Goal: Task Accomplishment & Management: Use online tool/utility

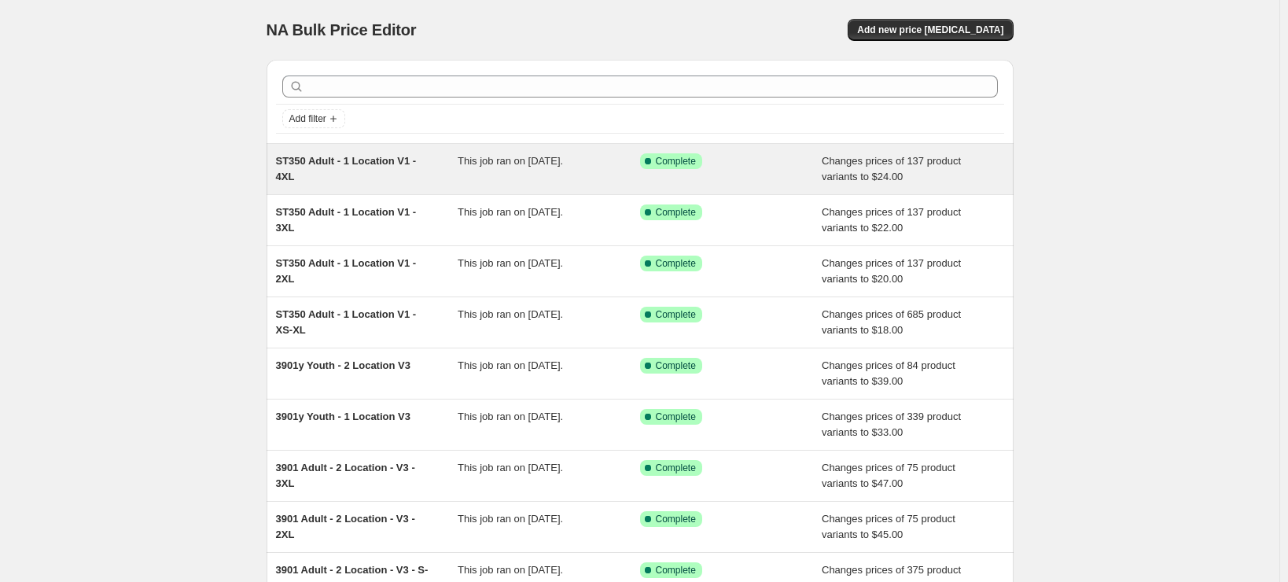
click at [389, 193] on div "ST350 Adult - 1 Location V1 - 4XL This job ran on [DATE]. Success Complete Comp…" at bounding box center [640, 169] width 747 height 50
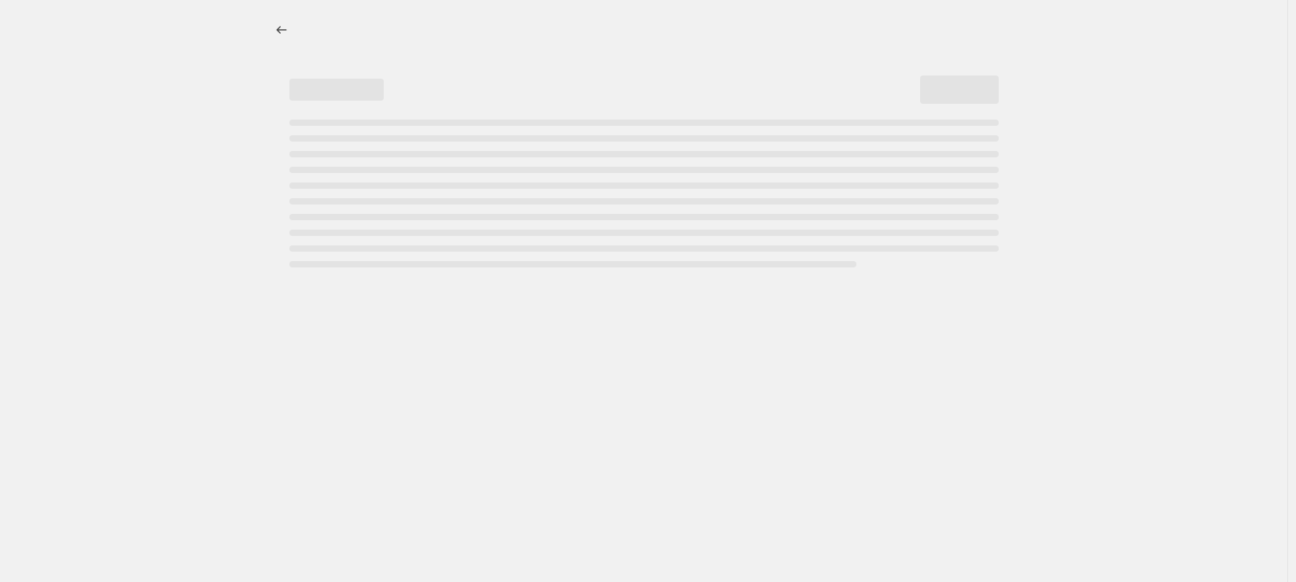
select select "remove"
select select "title"
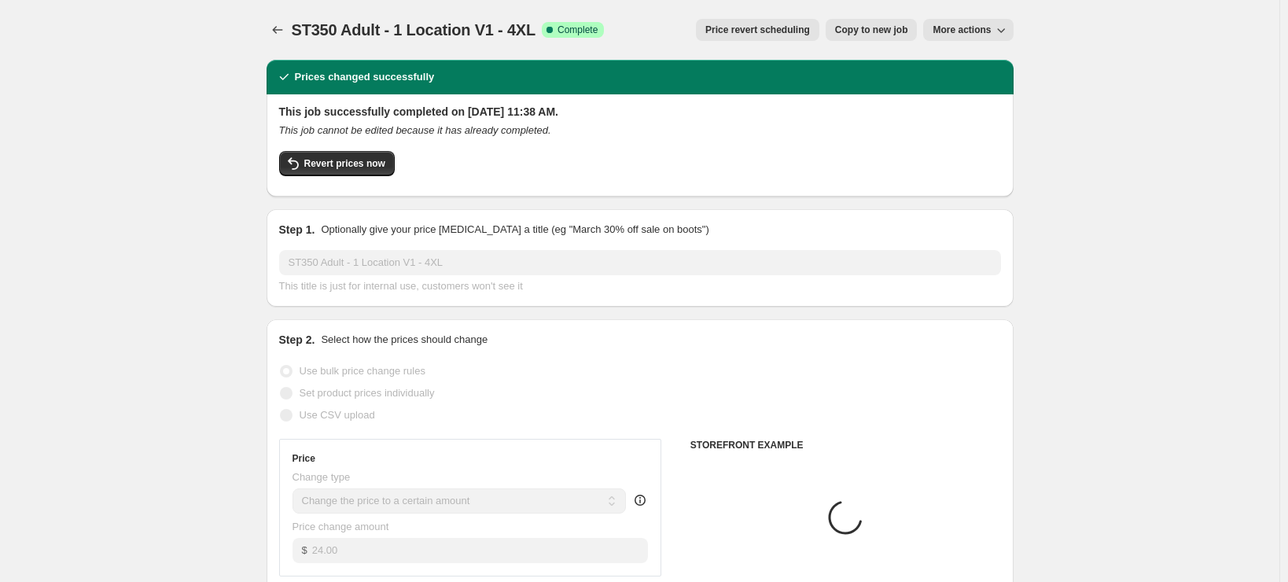
select select "tag"
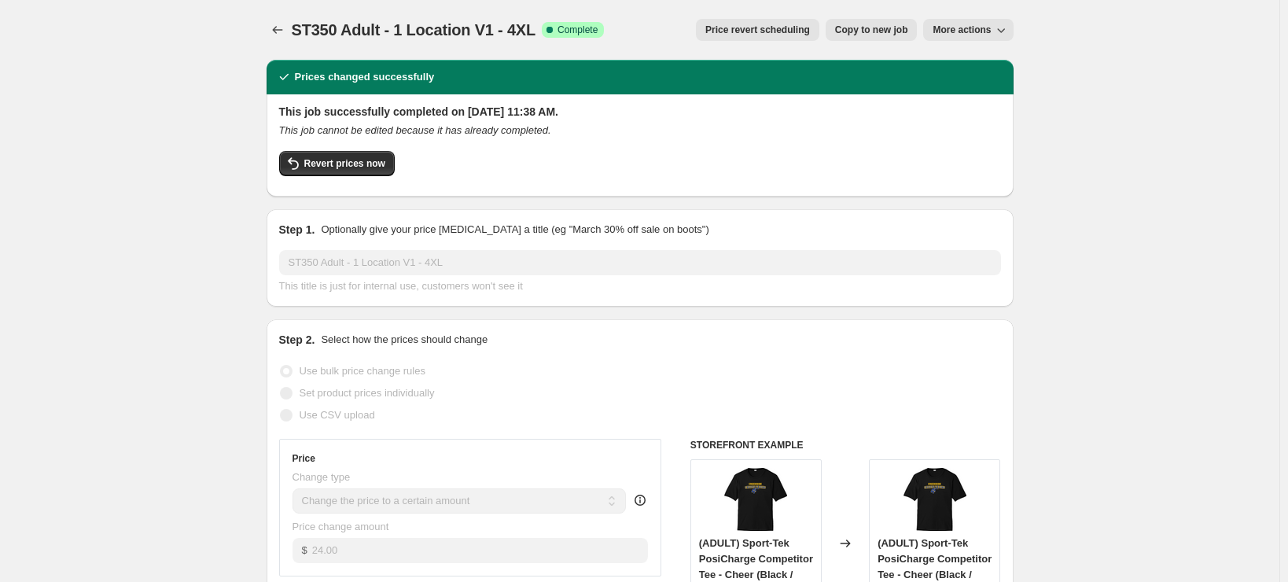
click at [1001, 29] on icon "button" at bounding box center [1001, 30] width 16 height 16
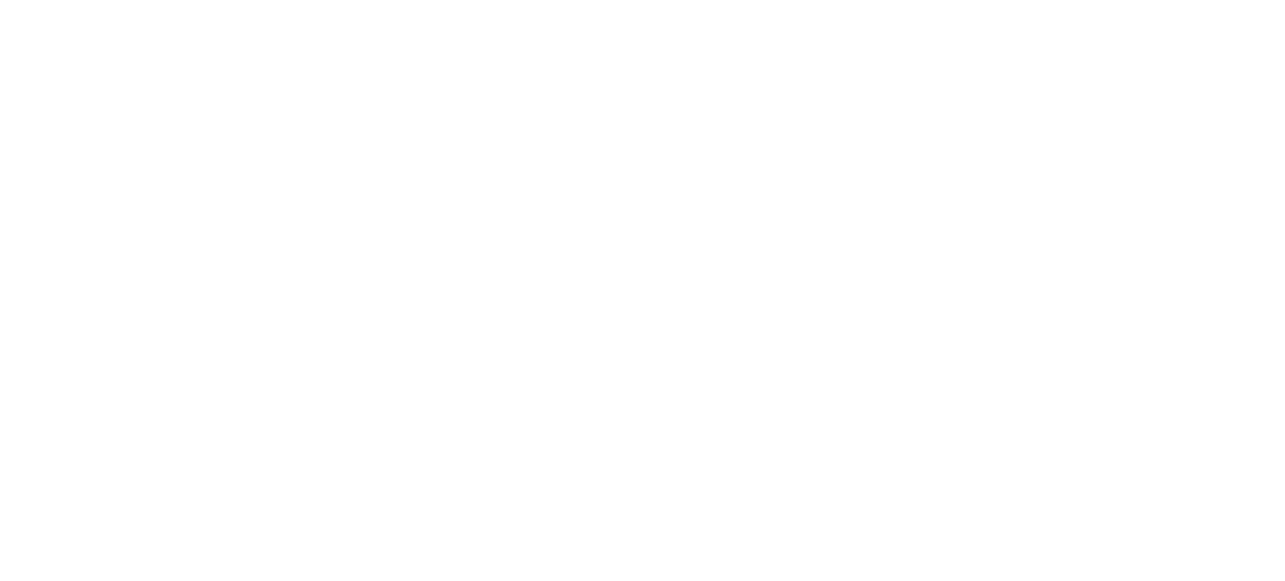
select select "remove"
select select "tag"
select select "title"
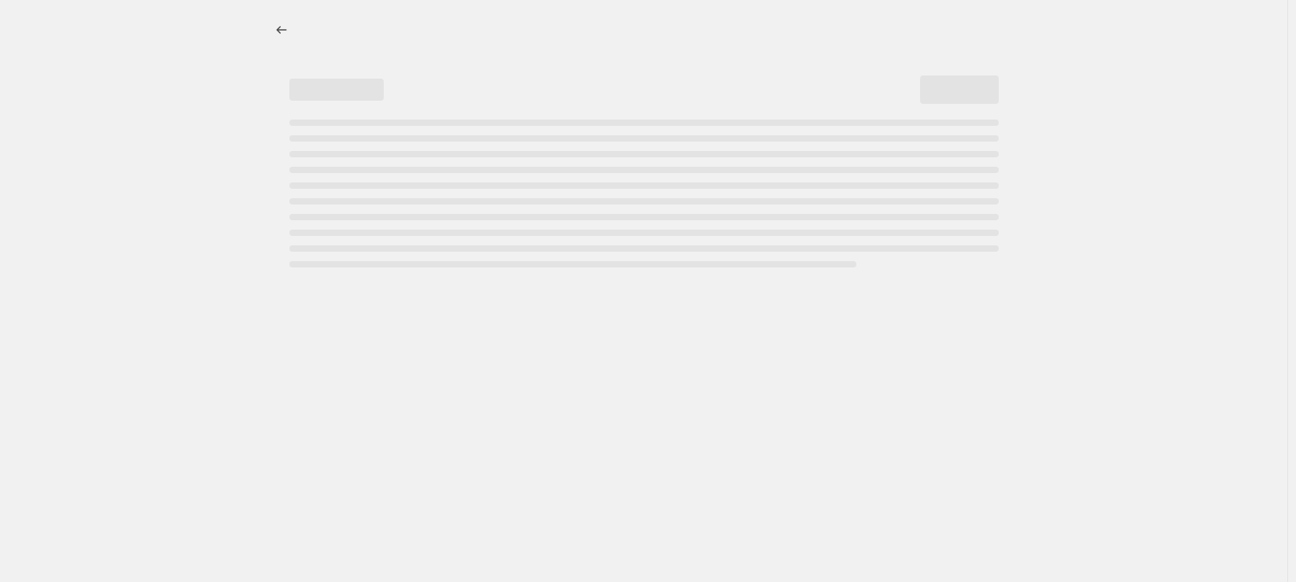
select select "remove"
select select "tag"
select select "title"
